Goal: Find specific page/section: Find specific page/section

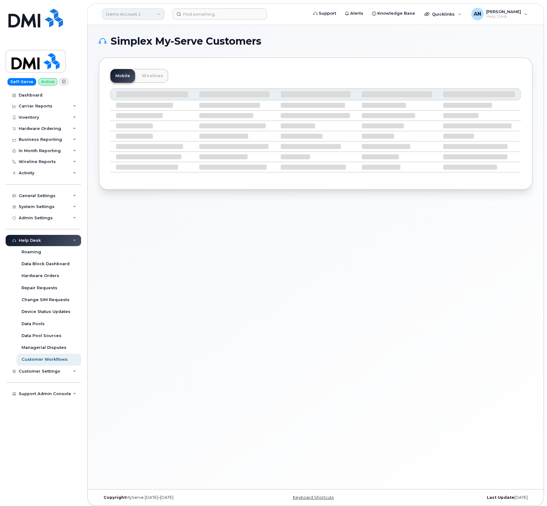
click at [145, 14] on link "Demo Account 1" at bounding box center [133, 13] width 62 height 11
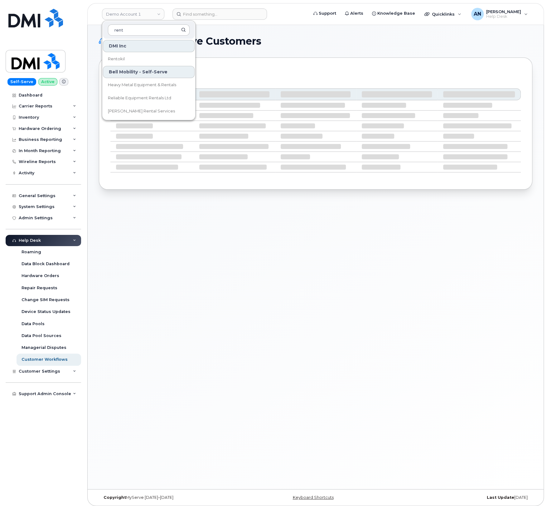
type input "rent"
click at [145, 57] on link "Rentokil" at bounding box center [149, 59] width 92 height 12
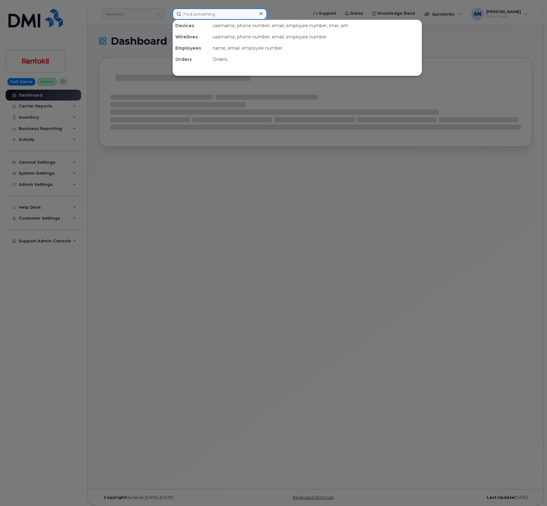
click at [221, 17] on input at bounding box center [220, 13] width 95 height 11
paste input "6193858981"
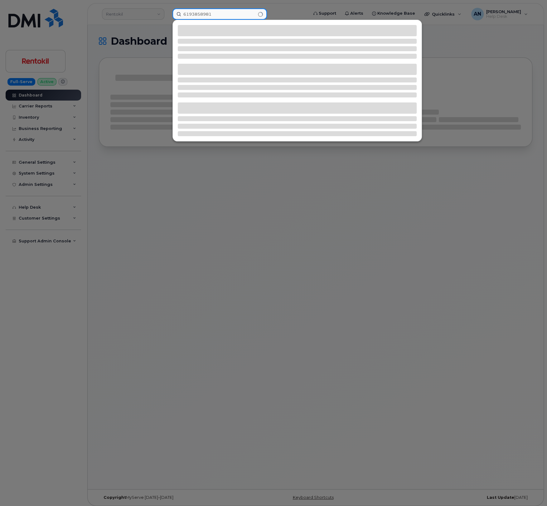
click at [192, 11] on input "6193858981" at bounding box center [220, 13] width 95 height 11
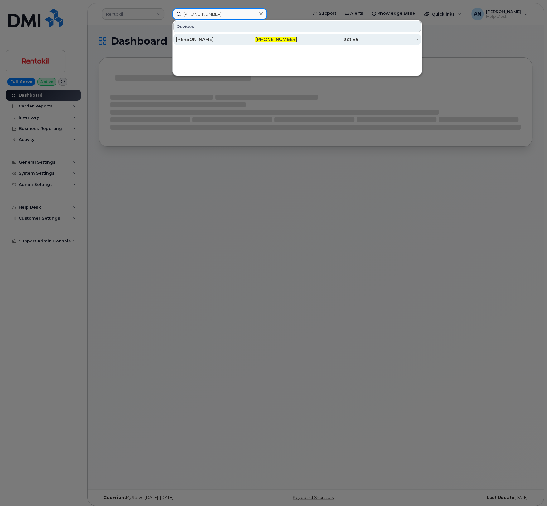
type input "[PHONE_NUMBER]"
click at [212, 41] on div "[PERSON_NAME]" at bounding box center [206, 39] width 61 height 6
